Goal: Task Accomplishment & Management: Complete application form

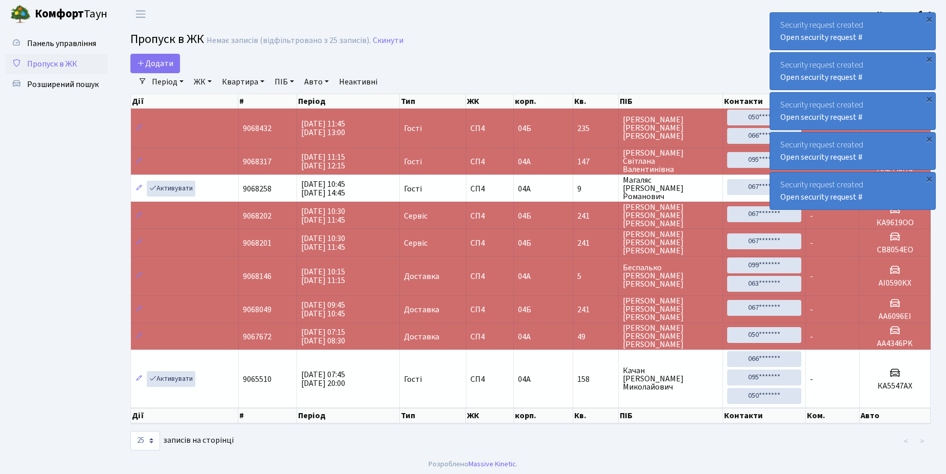
select select "25"
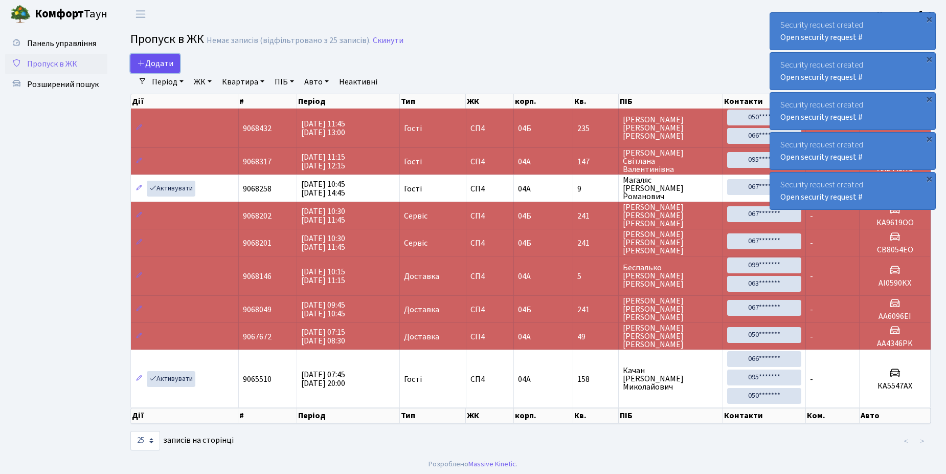
click at [143, 63] on icon at bounding box center [141, 63] width 8 height 8
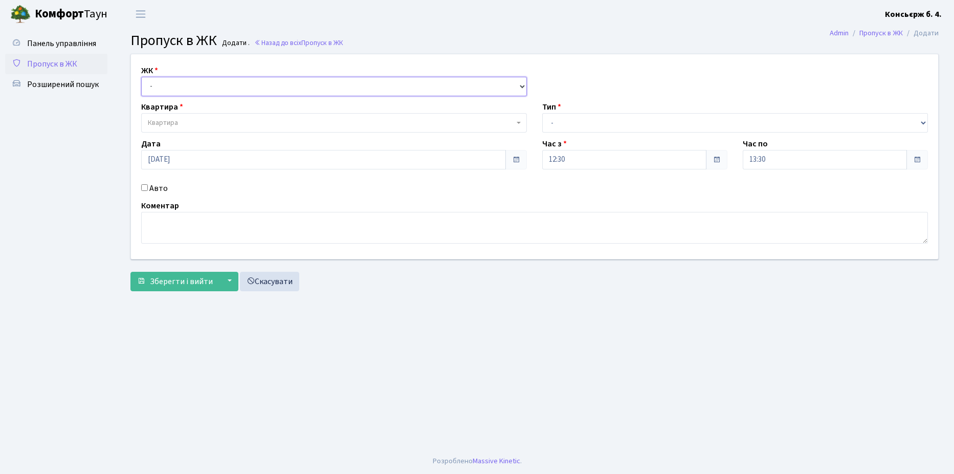
click at [221, 87] on select "- [STREET_ADDRESS]" at bounding box center [334, 86] width 386 height 19
select select "325"
click at [141, 77] on select "- [STREET_ADDRESS]" at bounding box center [334, 86] width 386 height 19
select select
click at [210, 120] on span "Квартира" at bounding box center [331, 123] width 366 height 10
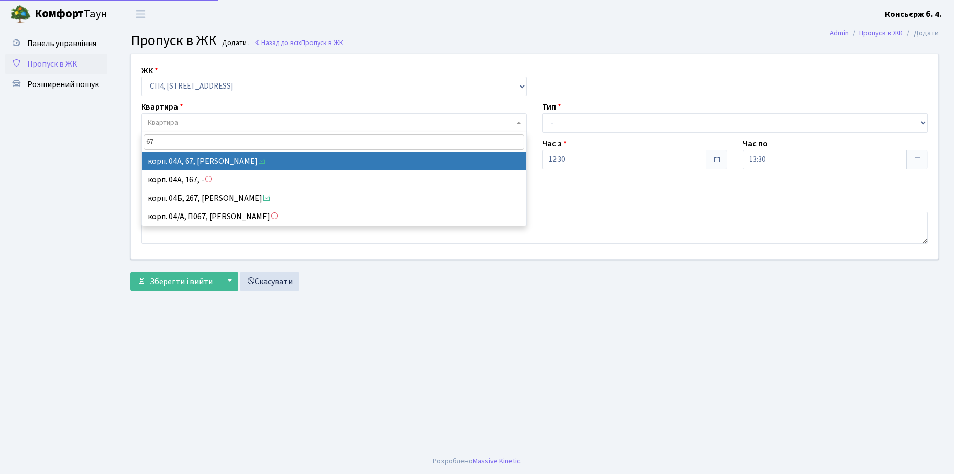
type input "67"
select select "21095"
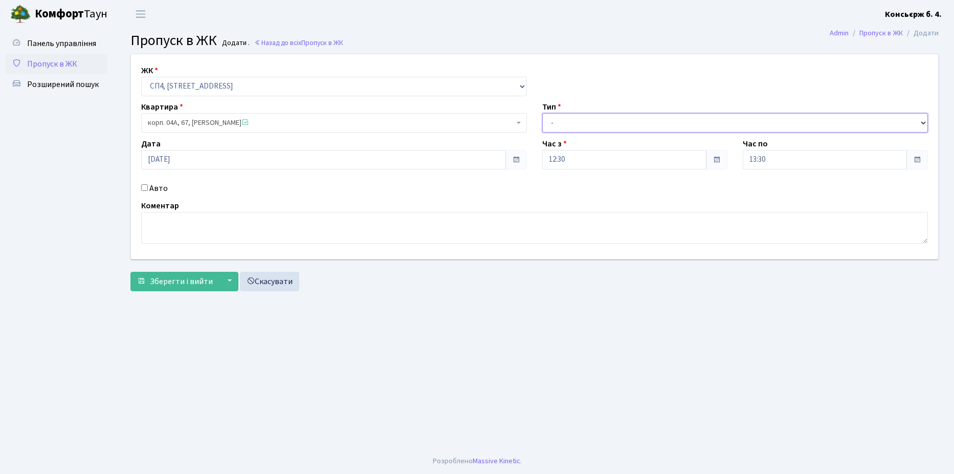
click at [558, 118] on select "- Доставка Таксі Гості Сервіс" at bounding box center [735, 122] width 386 height 19
select select "1"
click at [542, 113] on select "- Доставка Таксі Гості Сервіс" at bounding box center [735, 122] width 386 height 19
click at [146, 185] on input "Авто" at bounding box center [144, 187] width 7 height 7
checkbox input "true"
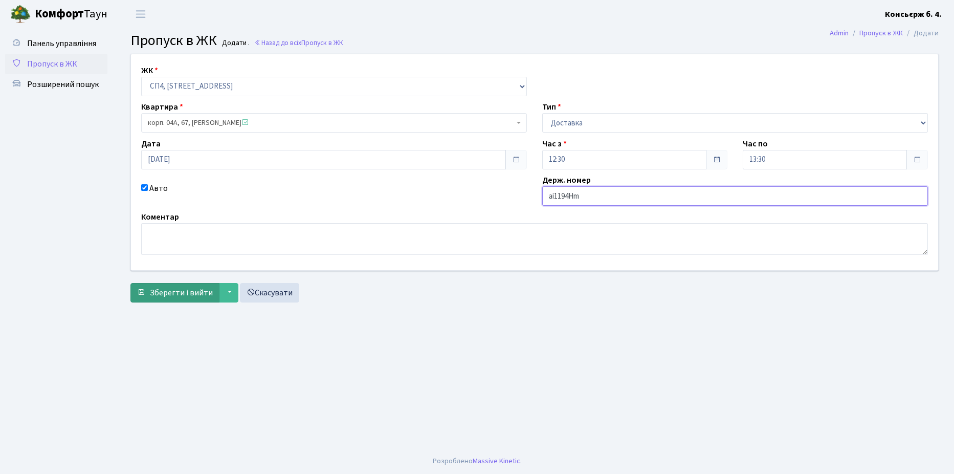
type input "ai1194Hm"
click at [180, 292] on span "Зберегти і вийти" at bounding box center [181, 292] width 63 height 11
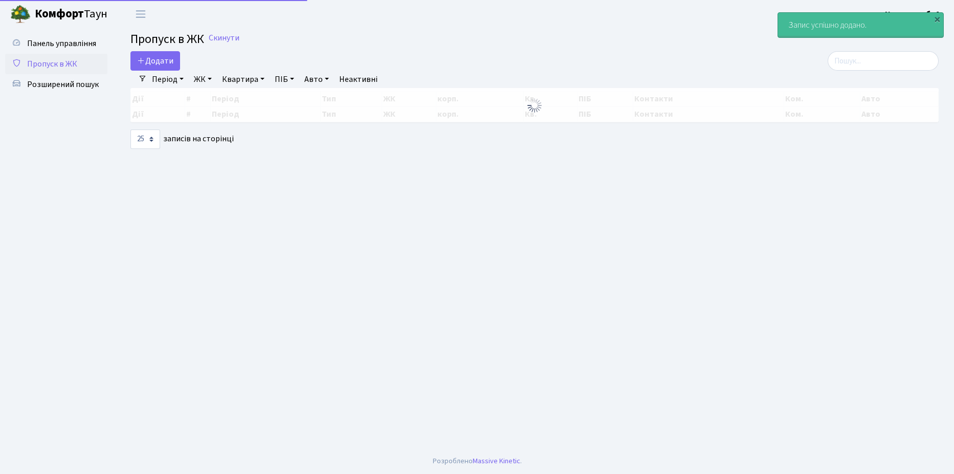
select select "25"
